Goal: Complete application form

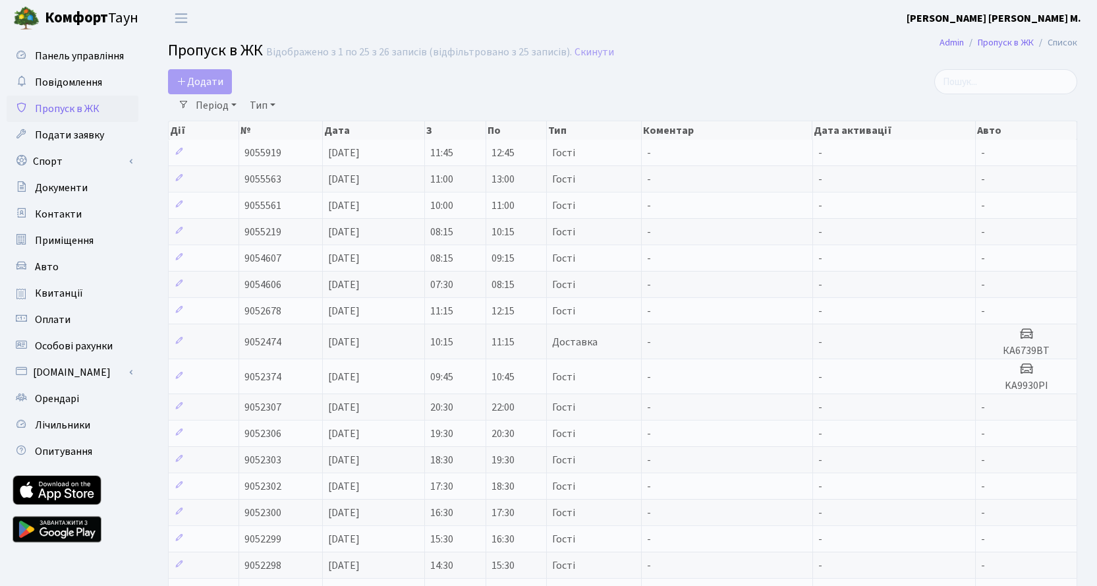
select select "25"
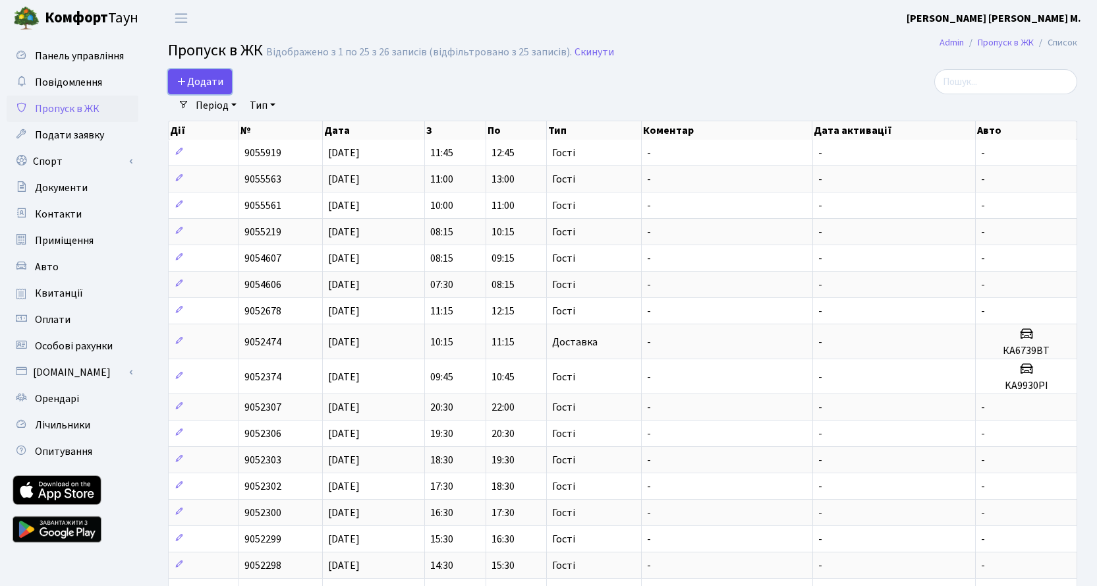
click at [191, 79] on span "Додати" at bounding box center [200, 81] width 47 height 14
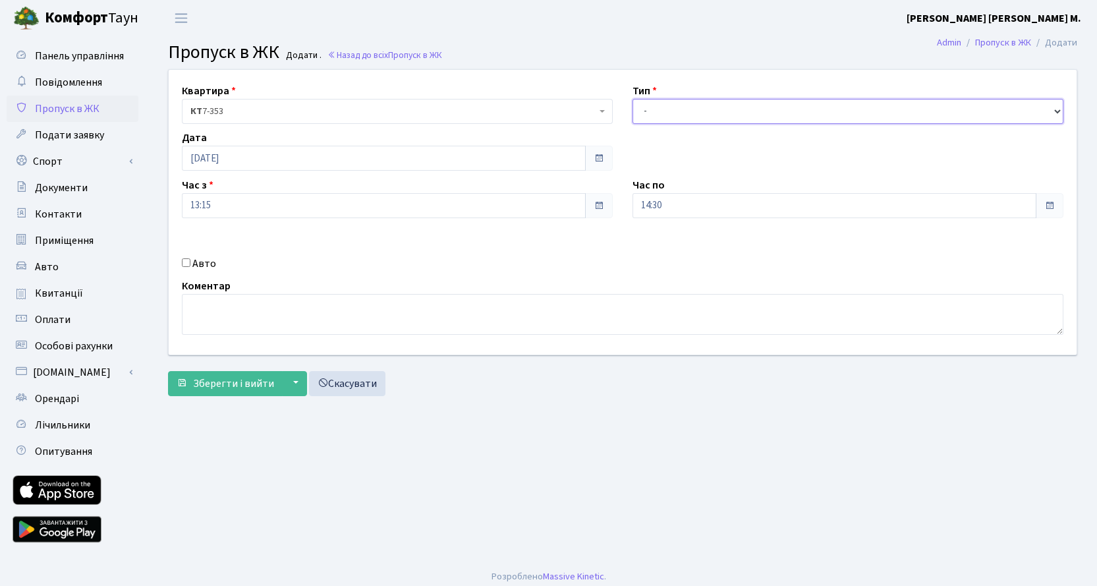
click at [688, 119] on select "- Доставка Таксі Гості Сервіс" at bounding box center [847, 111] width 431 height 25
select select "3"
click at [632, 99] on select "- Доставка Таксі Гості Сервіс" at bounding box center [847, 111] width 431 height 25
click at [273, 374] on button "Зберегти і вийти" at bounding box center [225, 383] width 115 height 25
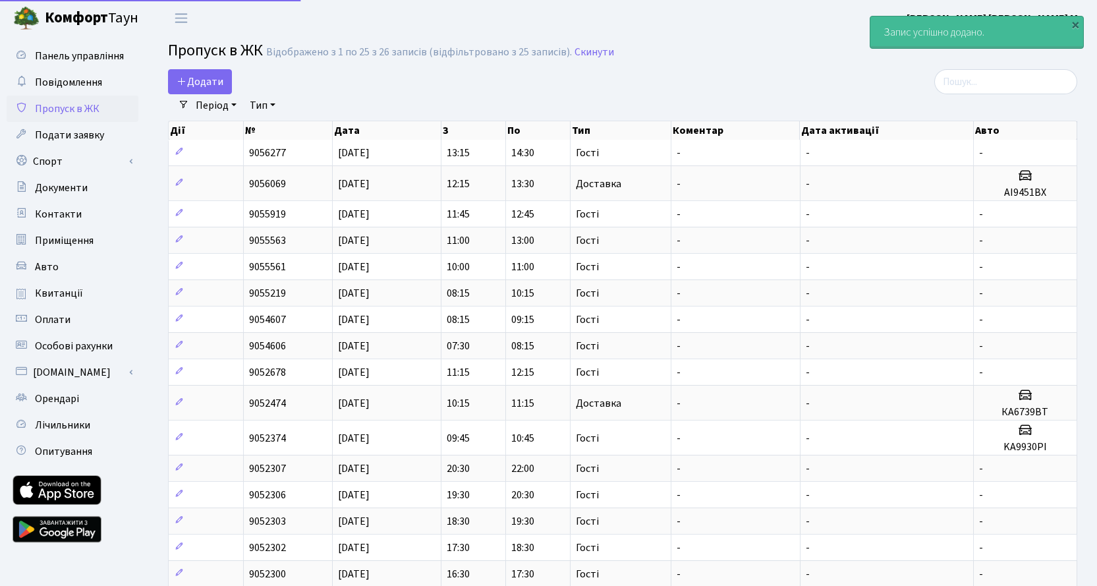
select select "25"
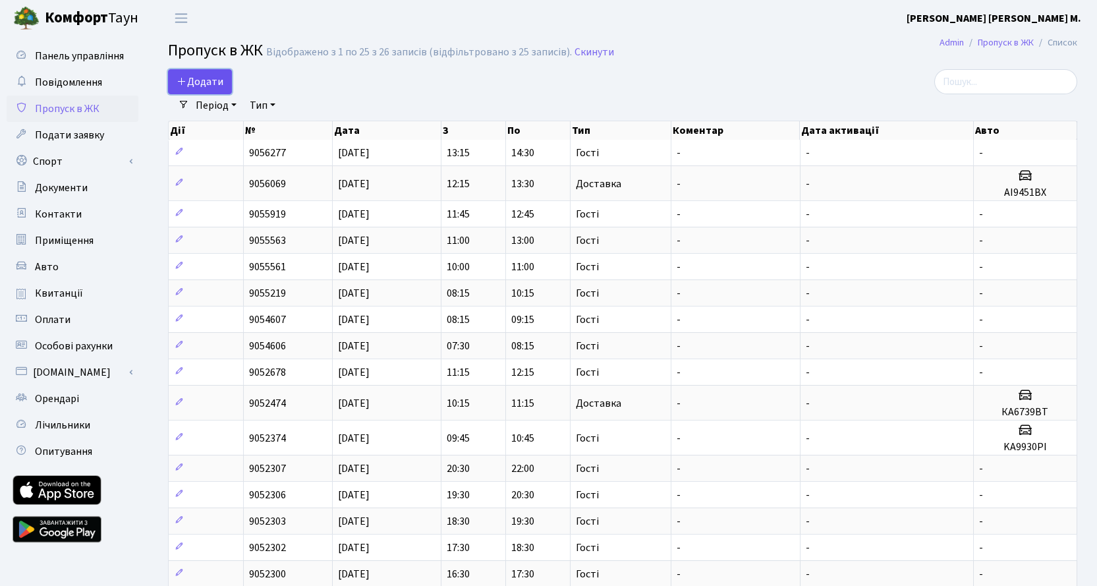
click at [211, 74] on link "Додати" at bounding box center [200, 81] width 64 height 25
